Goal: Transaction & Acquisition: Book appointment/travel/reservation

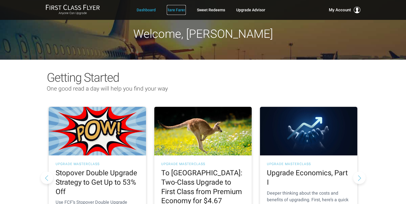
click at [177, 9] on link "Rare Fares" at bounding box center [176, 10] width 19 height 10
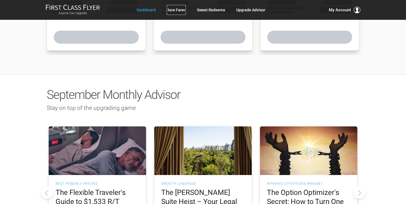
scroll to position [467, 0]
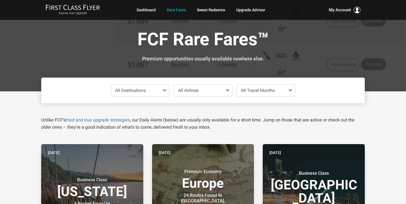
click at [162, 89] on span "All Destinations" at bounding box center [140, 91] width 58 height 12
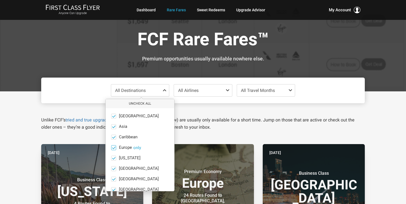
click at [137, 147] on button "only" at bounding box center [137, 148] width 8 height 5
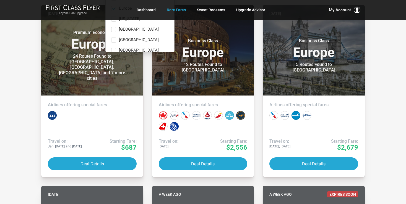
scroll to position [146, 0]
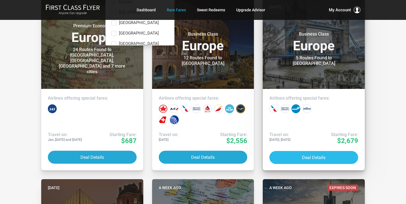
click at [307, 159] on button "Deal Details" at bounding box center [313, 157] width 89 height 13
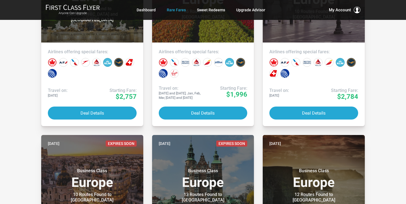
scroll to position [643, 0]
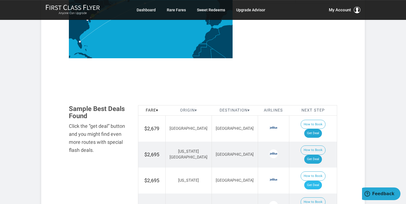
scroll to position [263, 0]
click at [316, 182] on link "Get Deal" at bounding box center [313, 186] width 18 height 9
